Goal: Transaction & Acquisition: Purchase product/service

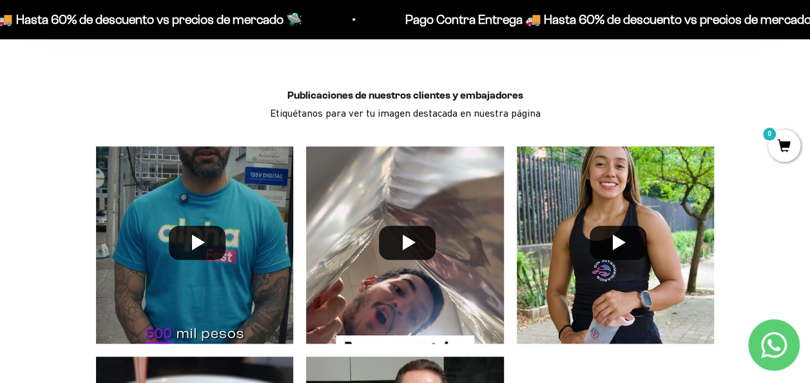
scroll to position [2882, 0]
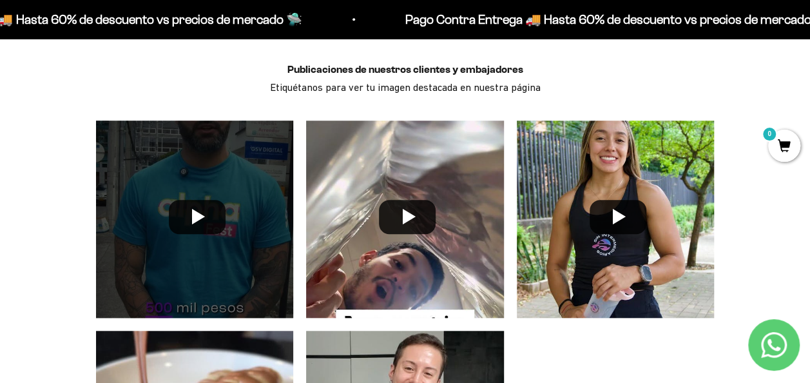
click at [191, 196] on div at bounding box center [195, 219] width 211 height 211
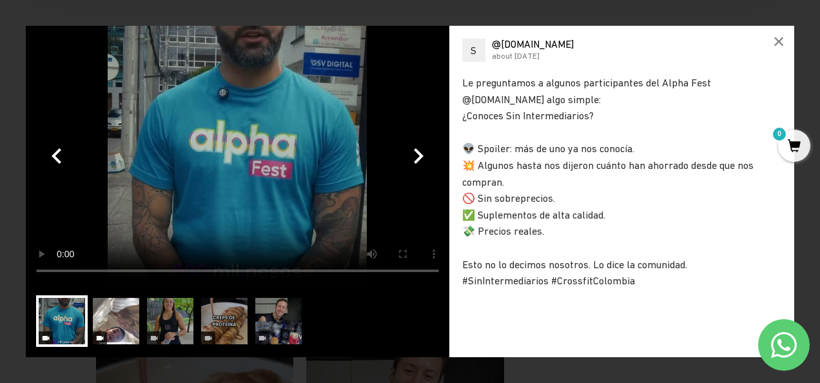
click at [108, 311] on img at bounding box center [116, 321] width 52 height 52
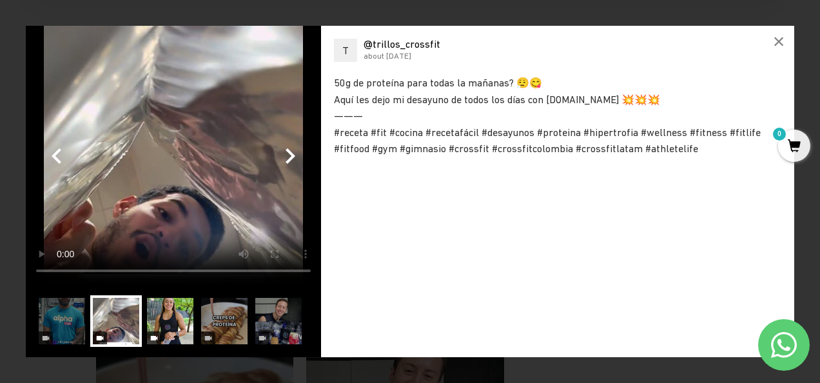
click at [169, 306] on img at bounding box center [170, 321] width 52 height 52
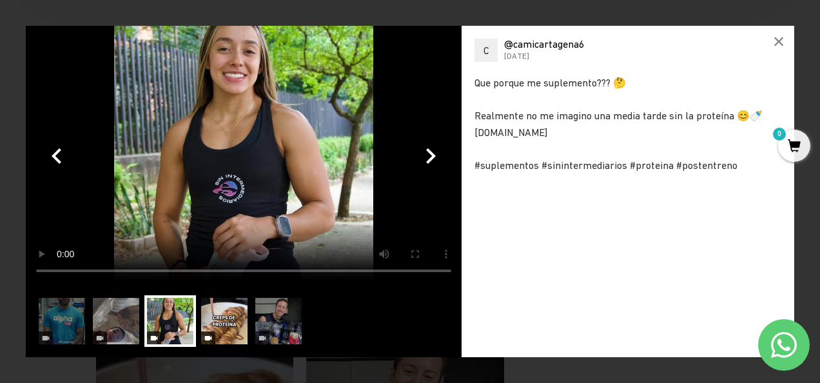
click at [211, 313] on img at bounding box center [225, 321] width 52 height 52
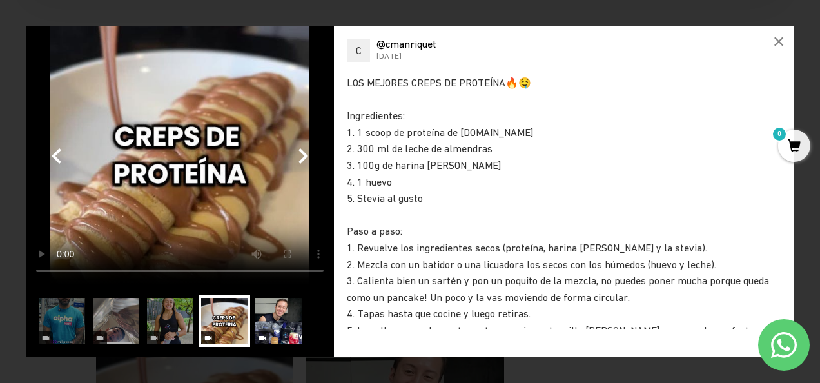
click at [277, 317] on img at bounding box center [279, 321] width 52 height 52
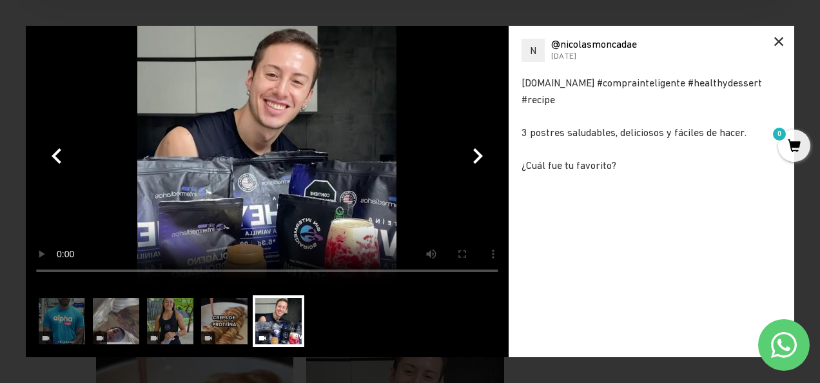
click at [779, 41] on div "×" at bounding box center [778, 41] width 31 height 31
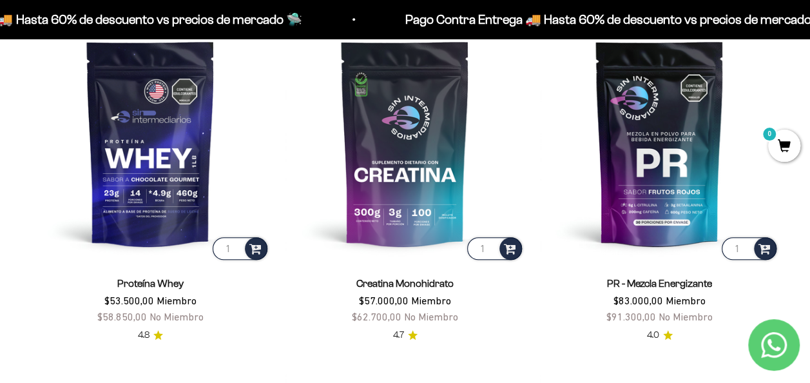
scroll to position [481, 0]
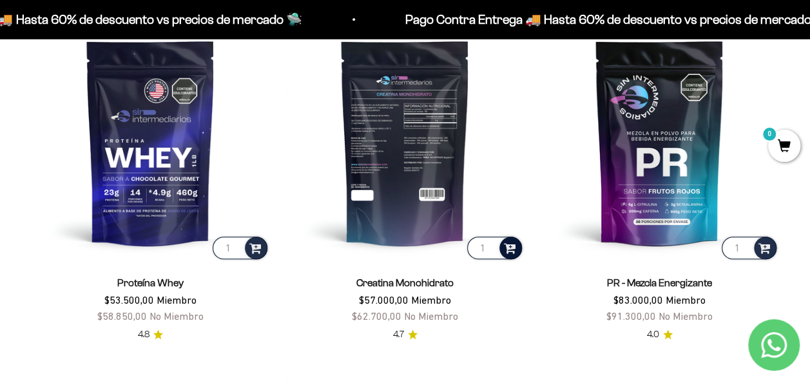
click at [509, 246] on span at bounding box center [510, 247] width 12 height 15
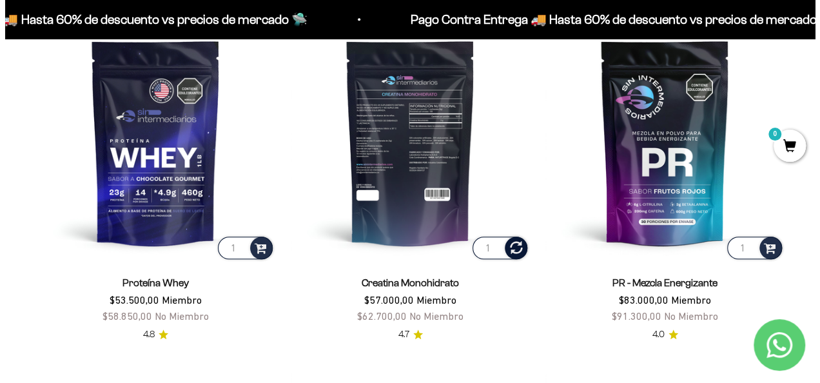
scroll to position [485, 0]
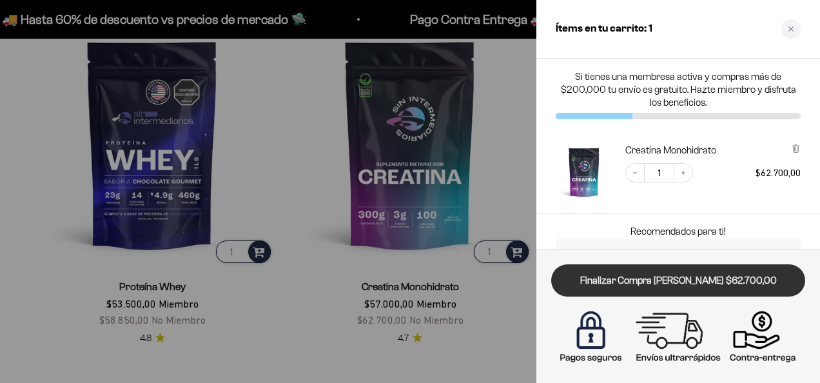
click at [677, 280] on link "Finalizar Compra [PERSON_NAME] $62.700,00" at bounding box center [678, 280] width 254 height 33
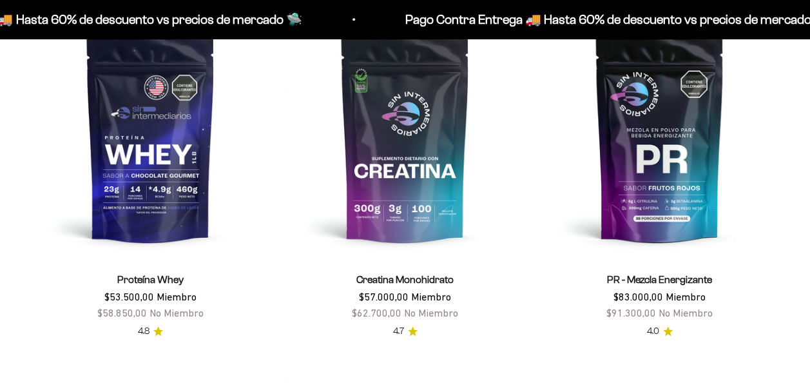
scroll to position [485, 0]
